Goal: Book appointment/travel/reservation

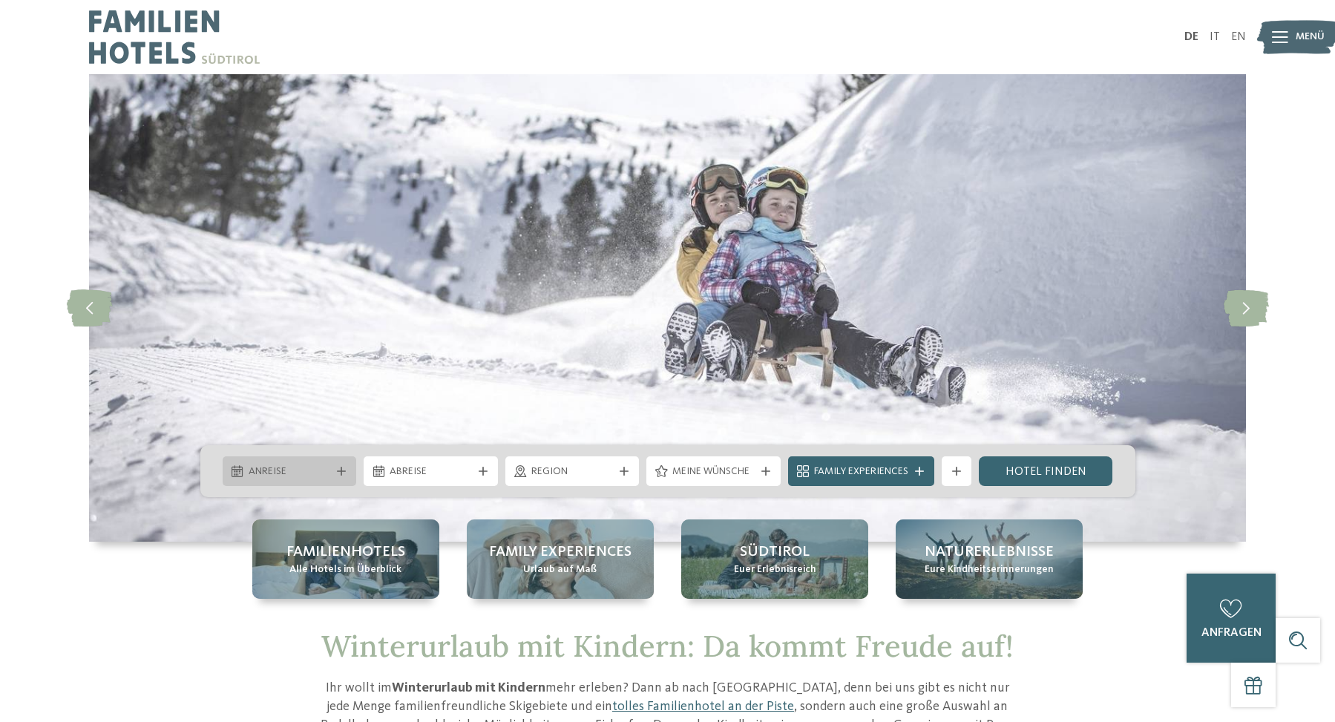
click at [343, 472] on icon at bounding box center [341, 471] width 9 height 9
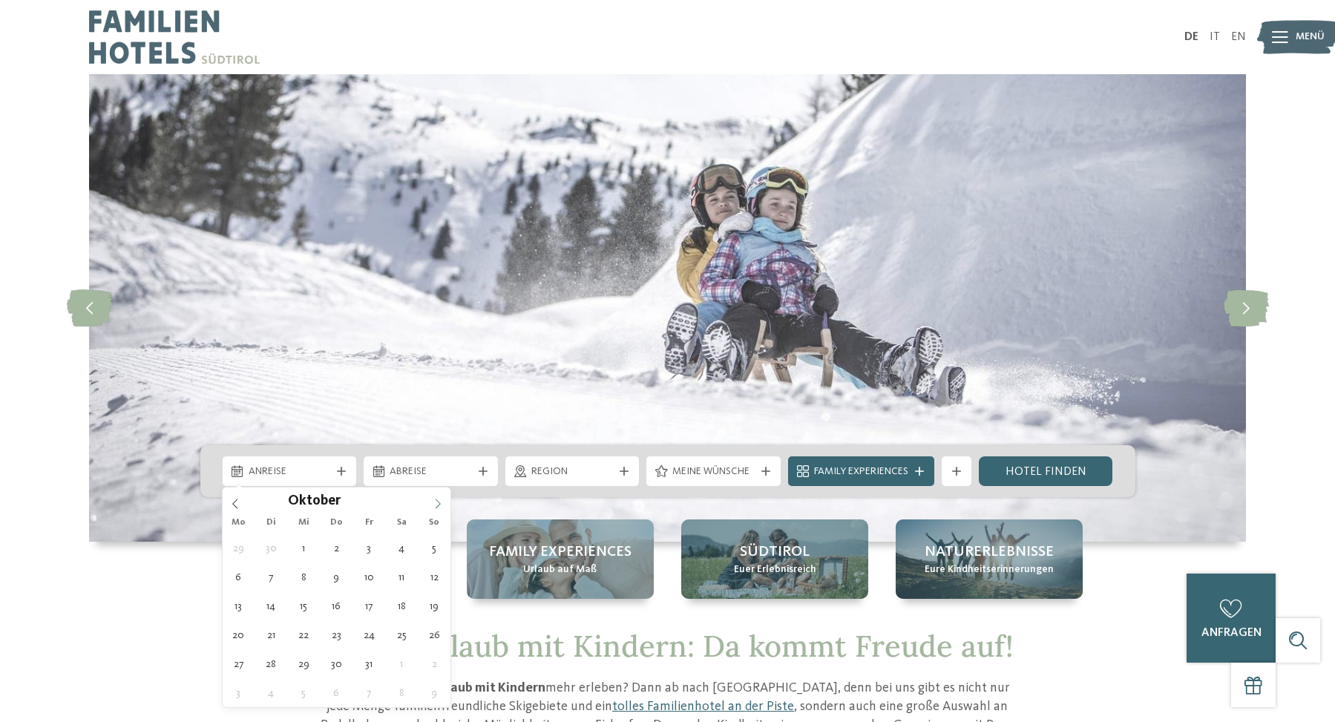
click at [437, 505] on icon at bounding box center [438, 504] width 10 height 10
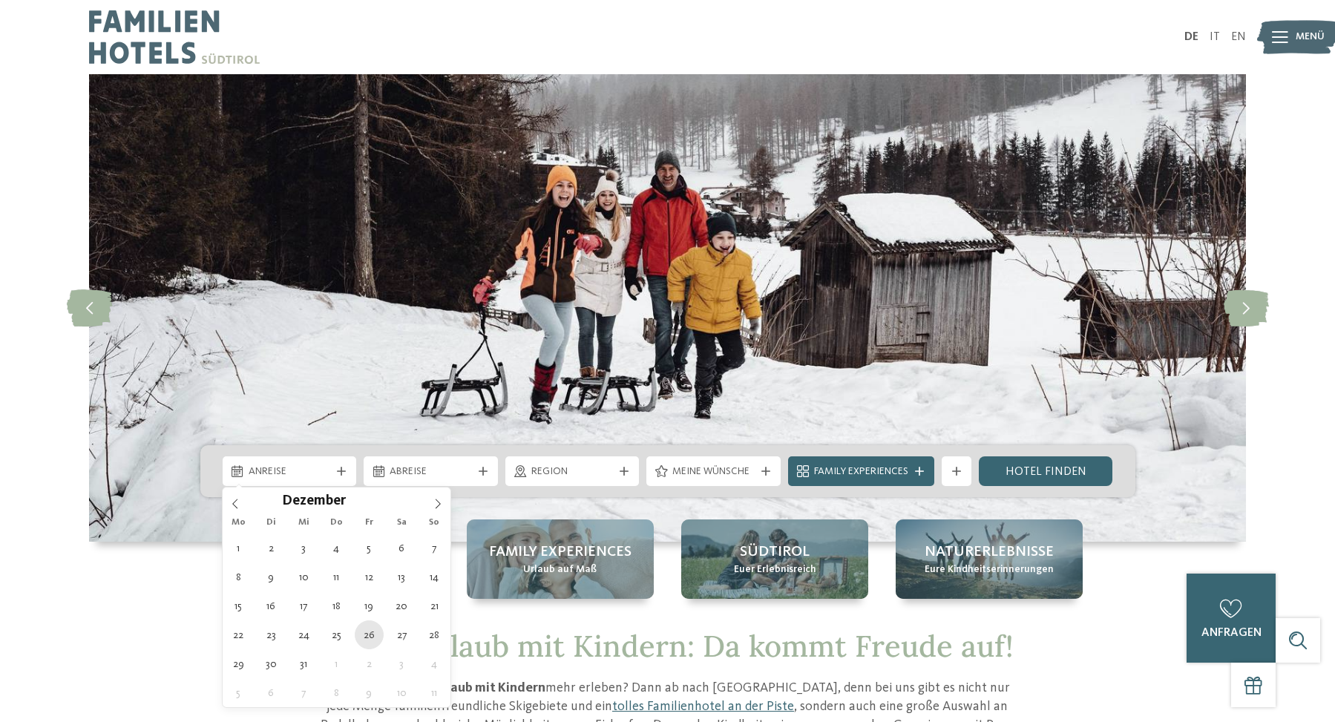
type div "[DATE]"
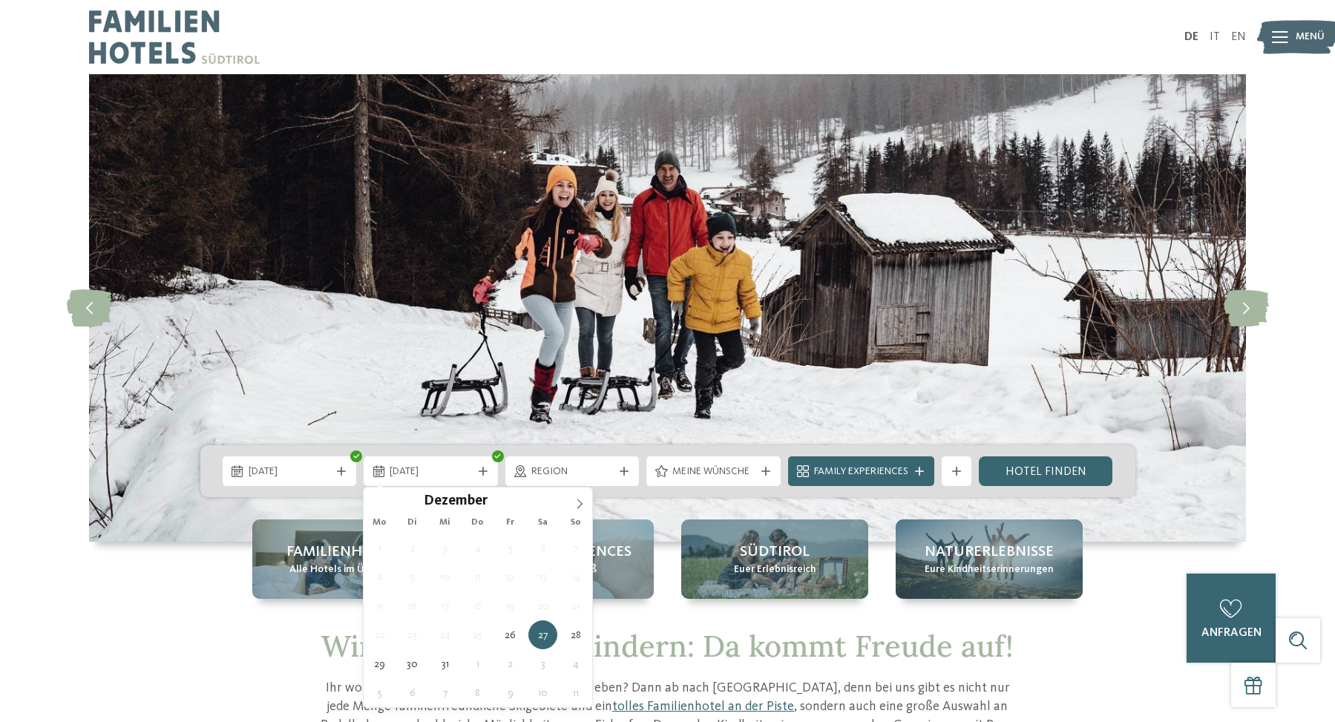
type div "[DATE]"
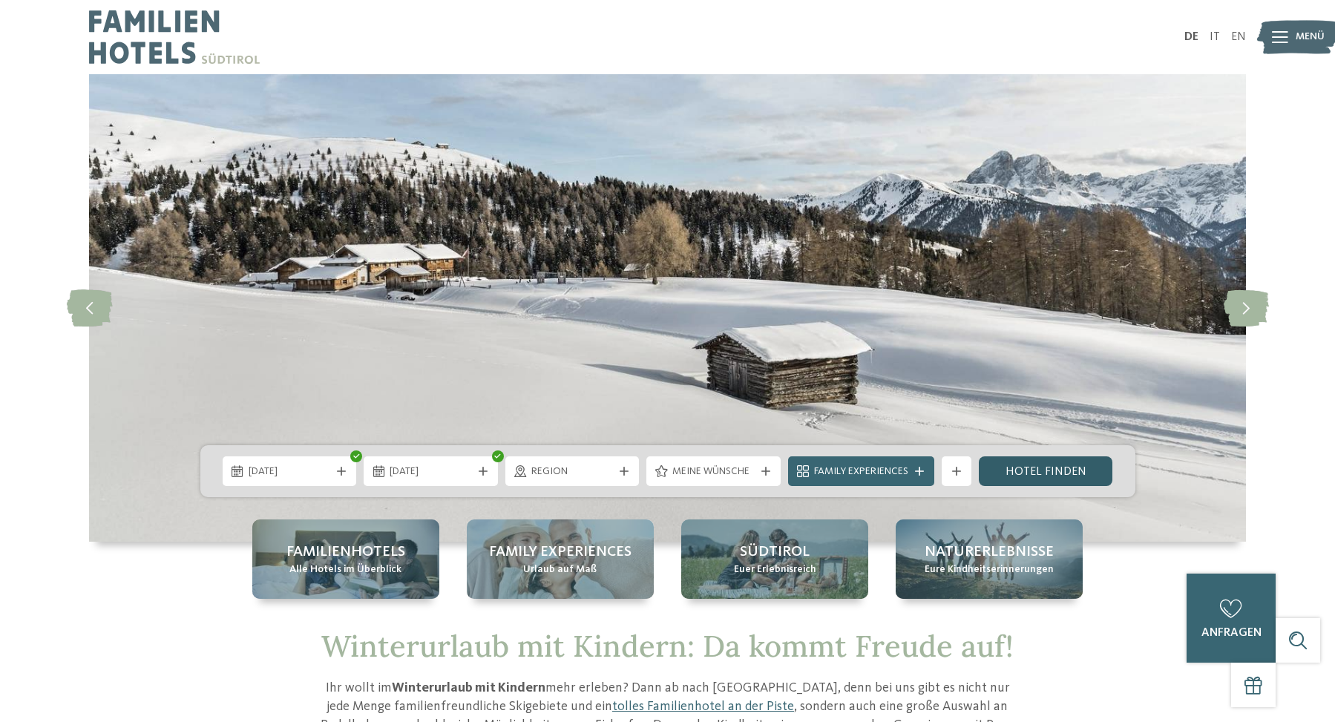
click at [1044, 468] on link "Hotel finden" at bounding box center [1046, 471] width 134 height 30
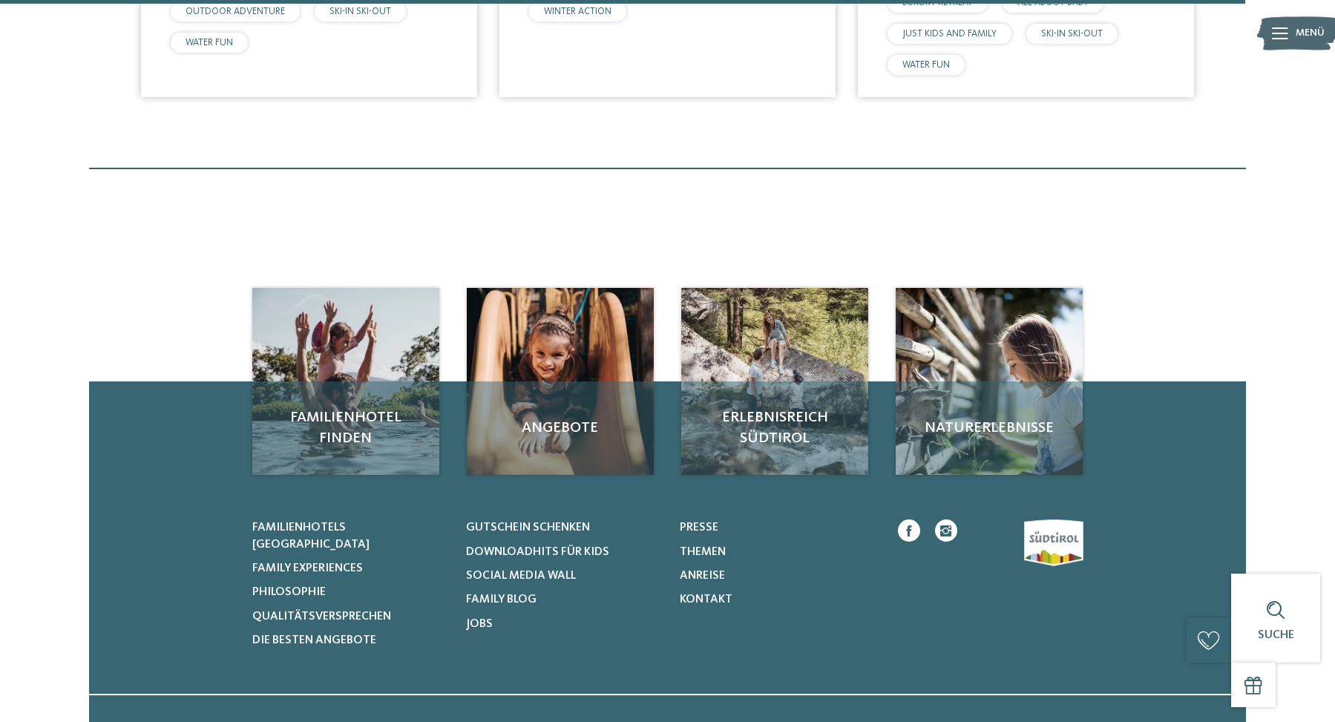
scroll to position [3402, 0]
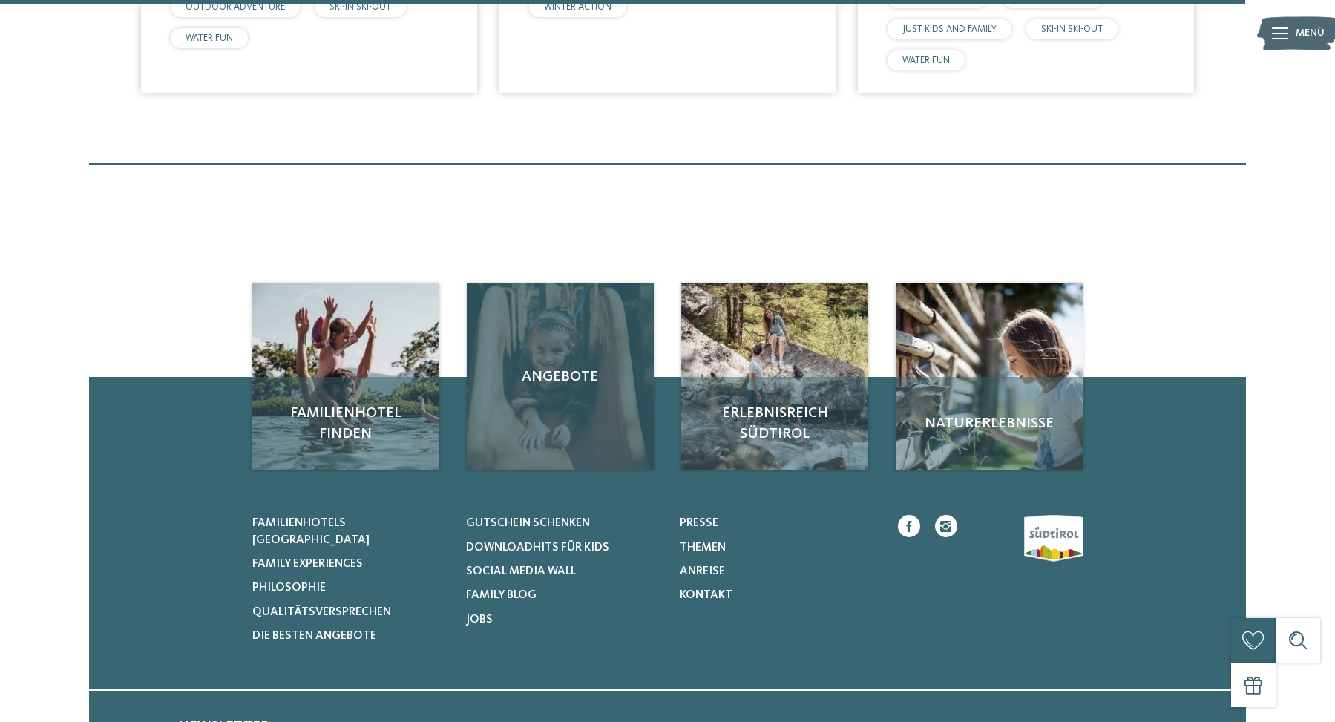
click at [565, 379] on span "Angebote" at bounding box center [560, 377] width 157 height 21
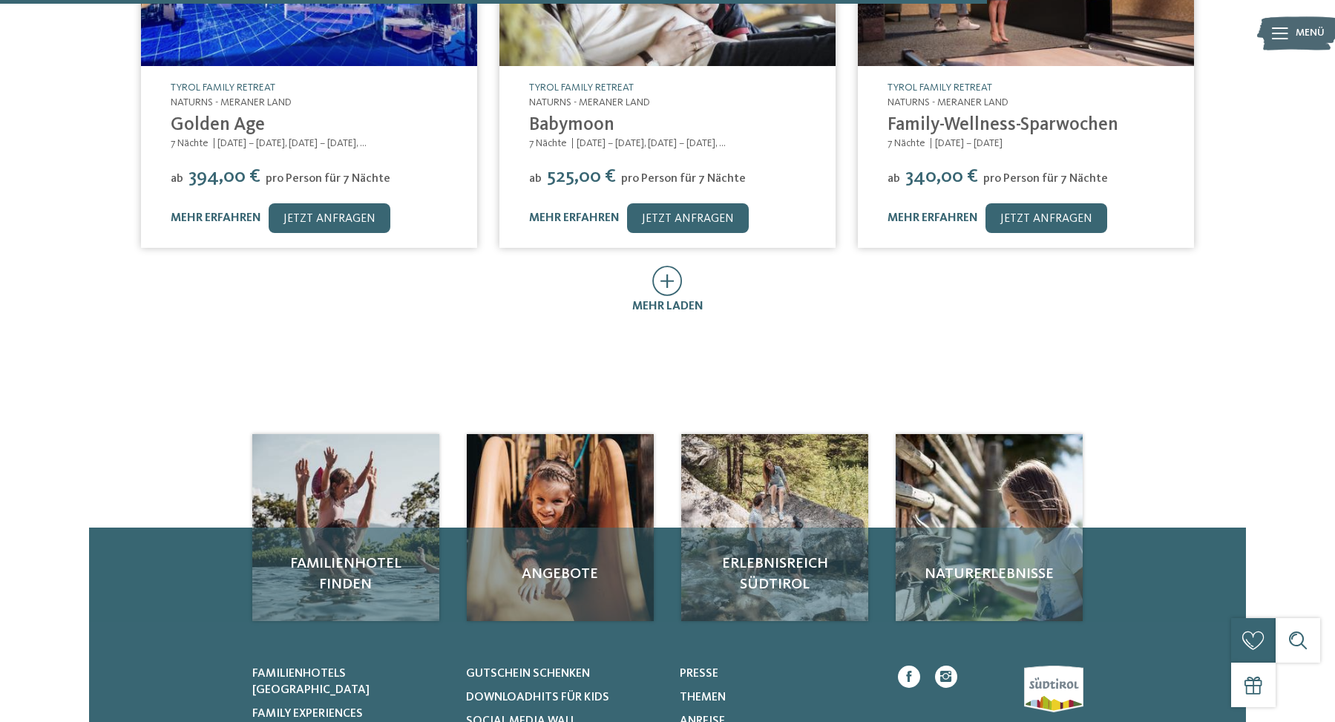
scroll to position [945, 0]
